Goal: Task Accomplishment & Management: Complete application form

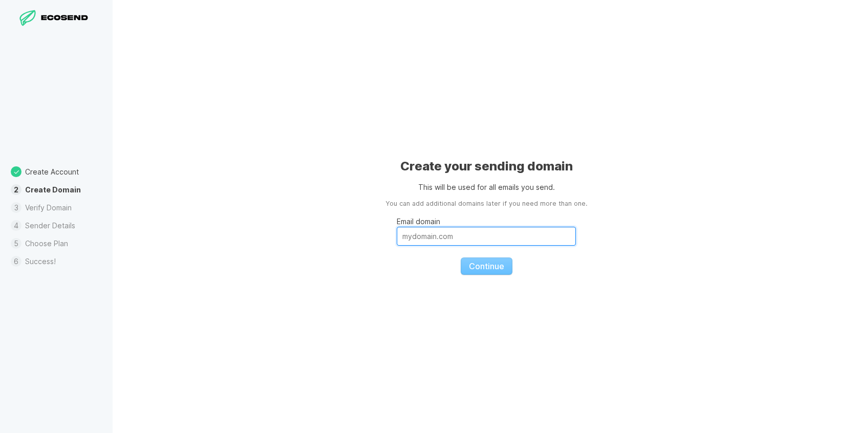
click at [411, 238] on input "Email domain" at bounding box center [486, 236] width 179 height 19
type input "[DOMAIN_NAME]"
click at [482, 274] on button "Continue" at bounding box center [487, 266] width 52 height 17
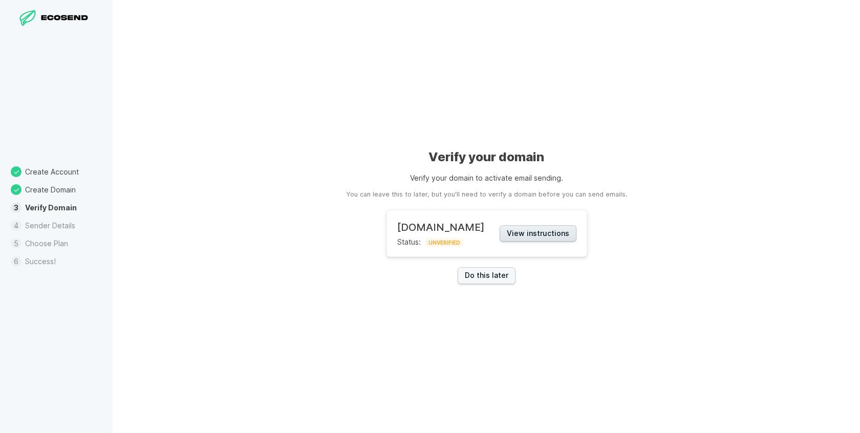
click at [537, 235] on button "View instructions" at bounding box center [538, 233] width 77 height 17
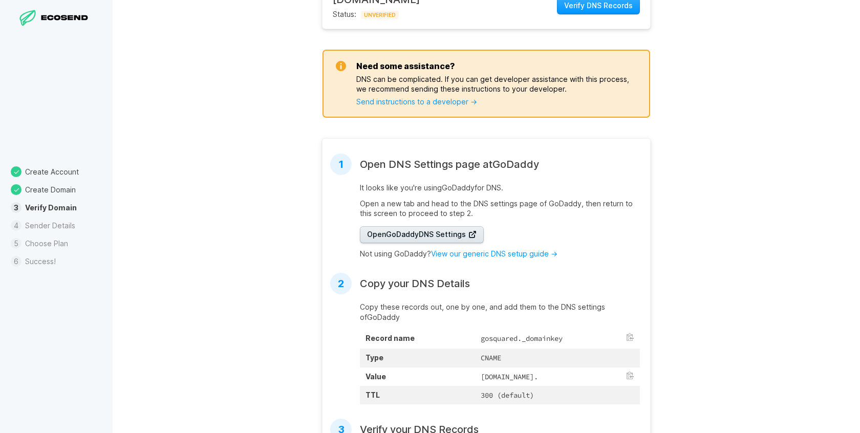
scroll to position [202, 0]
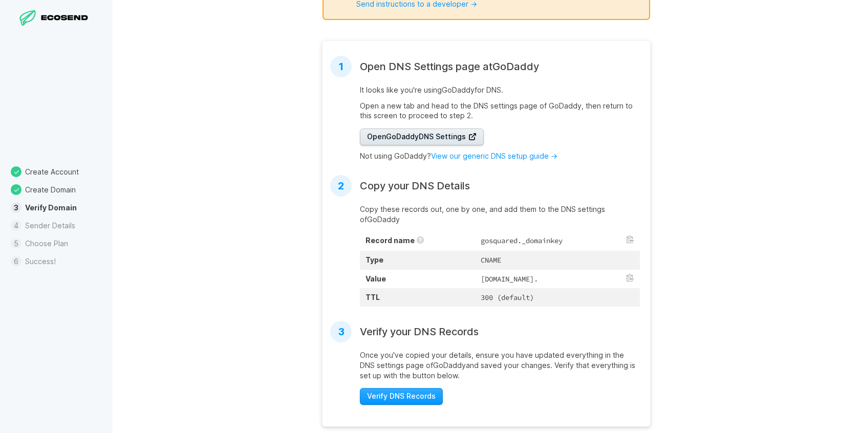
click at [450, 137] on span "Open GoDaddy DNS Settings" at bounding box center [422, 137] width 110 height 10
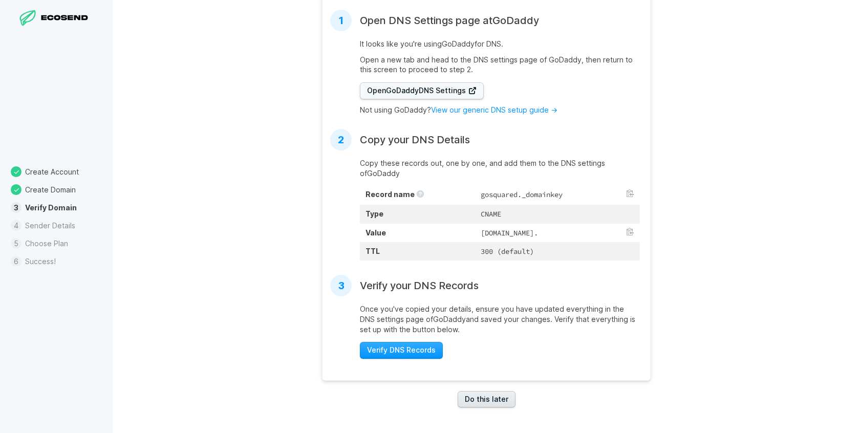
click at [476, 398] on link "Do this later" at bounding box center [487, 399] width 58 height 17
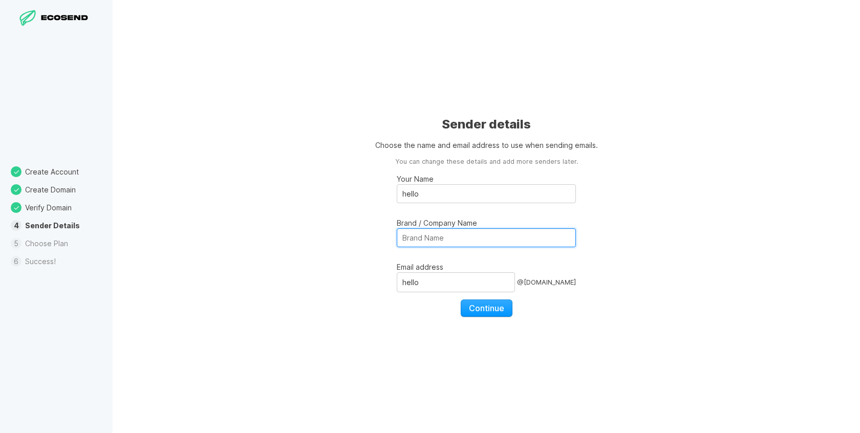
click at [440, 237] on input "Brand / Company Name" at bounding box center [486, 237] width 179 height 19
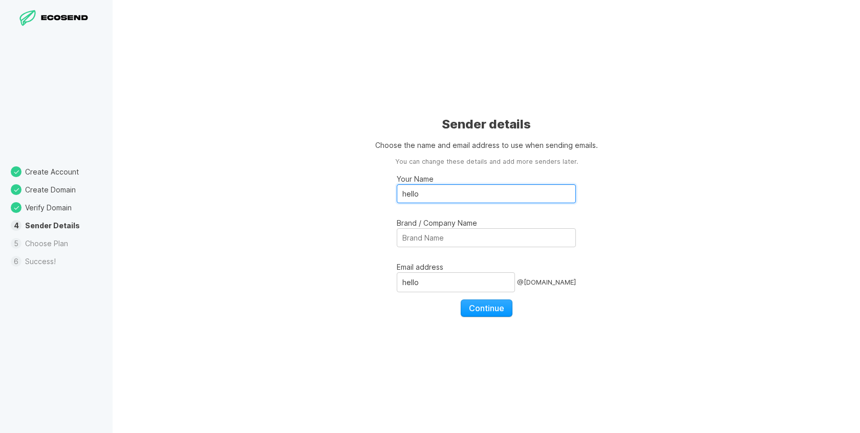
drag, startPoint x: 433, startPoint y: 197, endPoint x: 396, endPoint y: 197, distance: 36.4
click at [396, 197] on div "Sender details Choose the name and email address to use when sending emails. Yo…" at bounding box center [487, 216] width 748 height 433
type input "Sinecera"
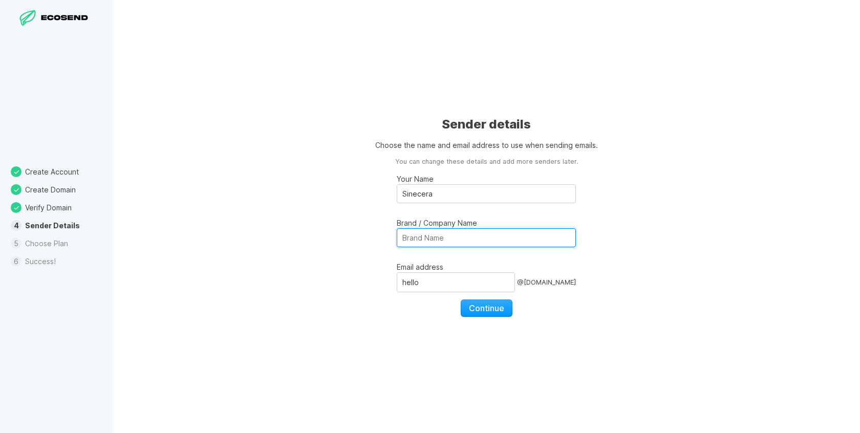
click at [405, 239] on input "Brand / Company Name" at bounding box center [486, 237] width 179 height 19
type input "Sinecera Studio"
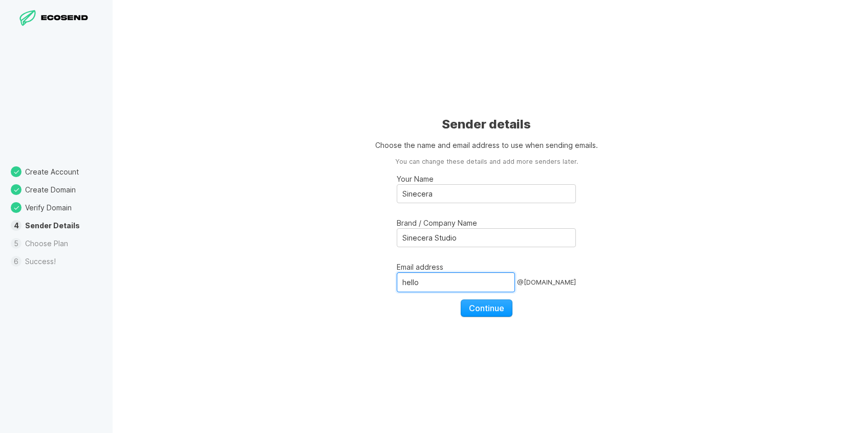
drag, startPoint x: 426, startPoint y: 286, endPoint x: 410, endPoint y: 281, distance: 16.7
click at [410, 281] on input "hello" at bounding box center [456, 281] width 118 height 19
click at [477, 305] on span "Continue" at bounding box center [486, 308] width 35 height 10
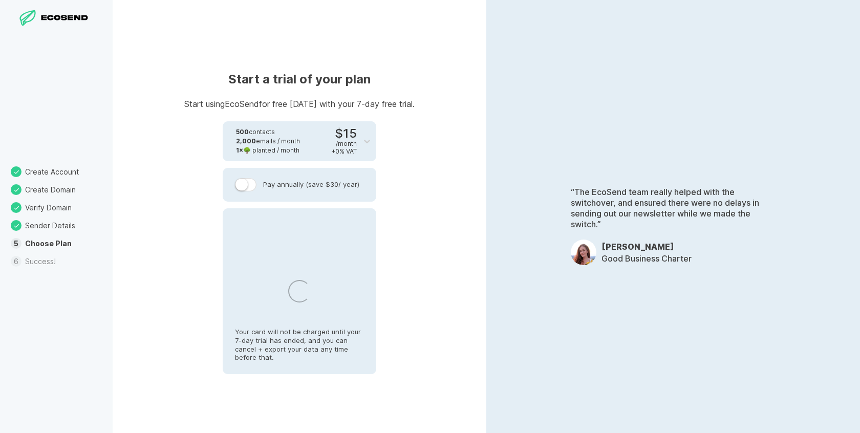
select select "TR"
